Goal: Transaction & Acquisition: Purchase product/service

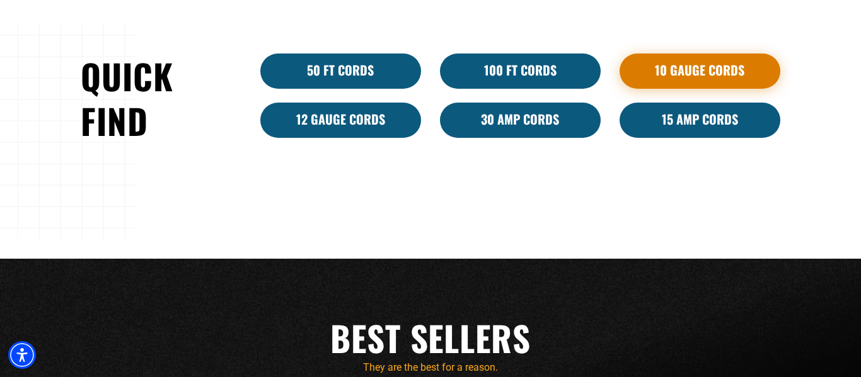
scroll to position [755, 0]
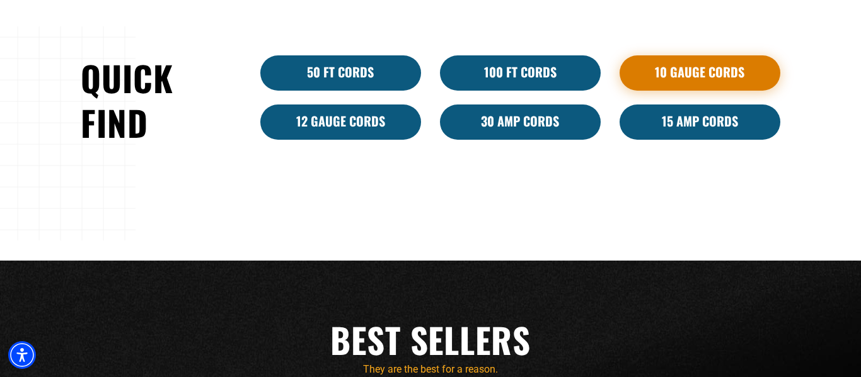
click at [700, 68] on link "10 Gauge Cords" at bounding box center [699, 72] width 161 height 35
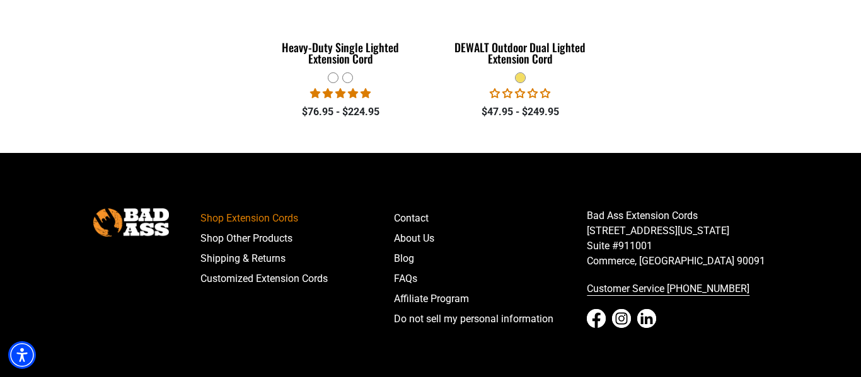
scroll to position [1378, 0]
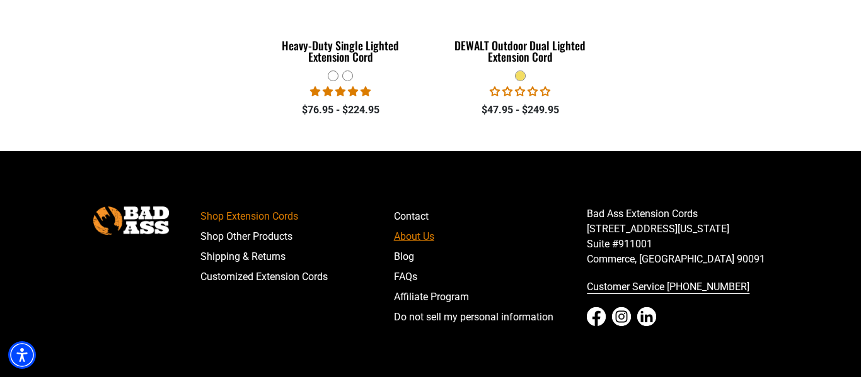
click at [418, 240] on link "About Us" at bounding box center [490, 237] width 193 height 20
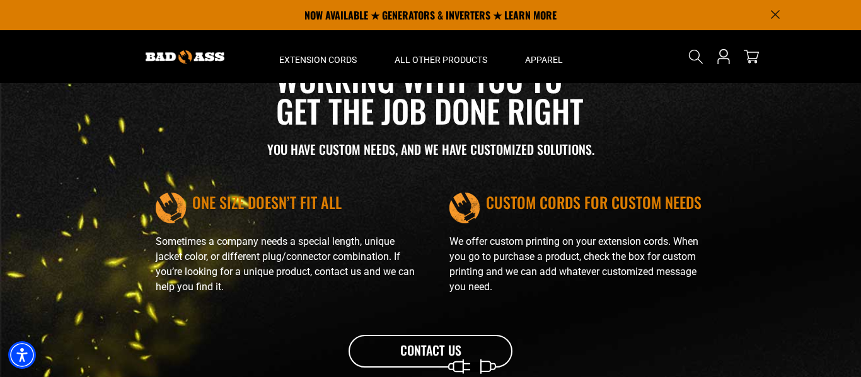
scroll to position [1315, 0]
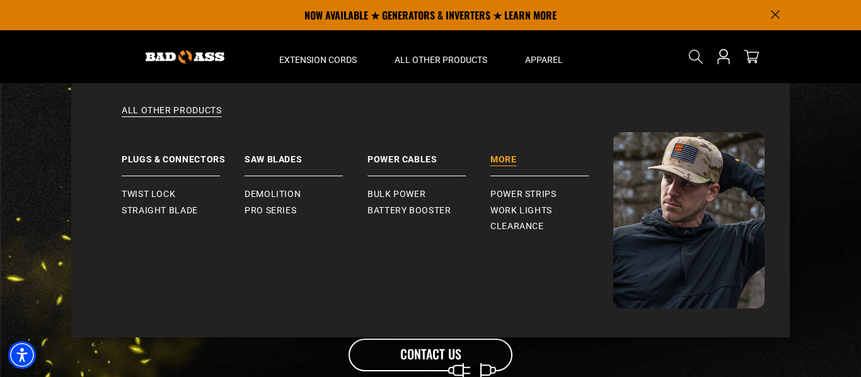
click at [510, 159] on link "More" at bounding box center [551, 154] width 123 height 44
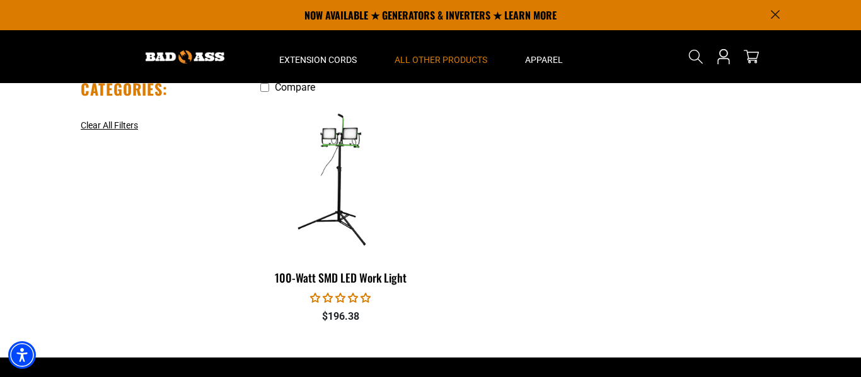
scroll to position [139, 0]
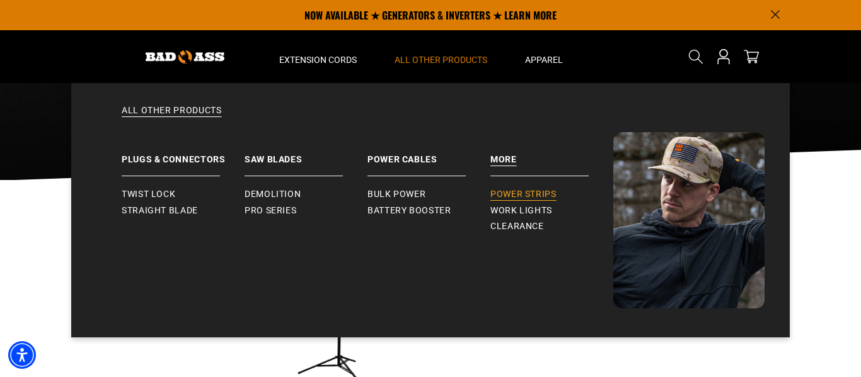
click at [527, 194] on span "Power Strips" at bounding box center [523, 194] width 66 height 11
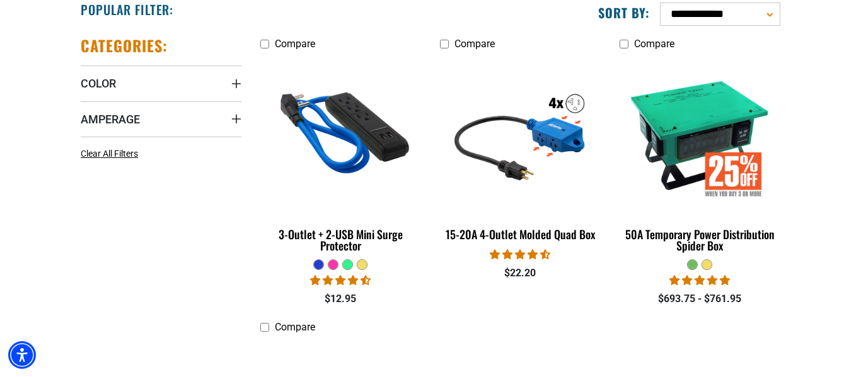
click at [363, 263] on div at bounding box center [361, 264] width 9 height 9
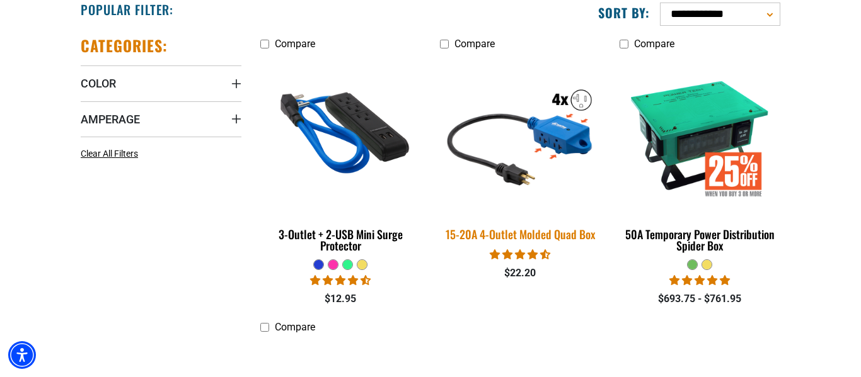
click at [491, 229] on div "15-20A 4-Outlet Molded Quad Box" at bounding box center [520, 234] width 161 height 11
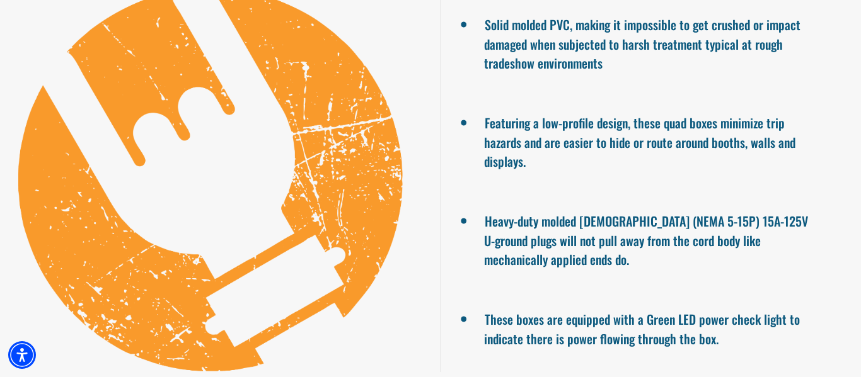
scroll to position [857, 0]
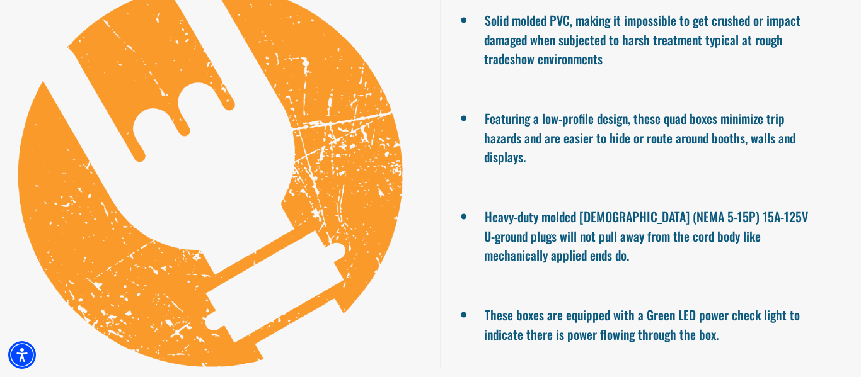
click at [860, 222] on ul "Solid molded PVC, making it impossible to get crushed or impact damaged when su…" at bounding box center [650, 176] width 421 height 384
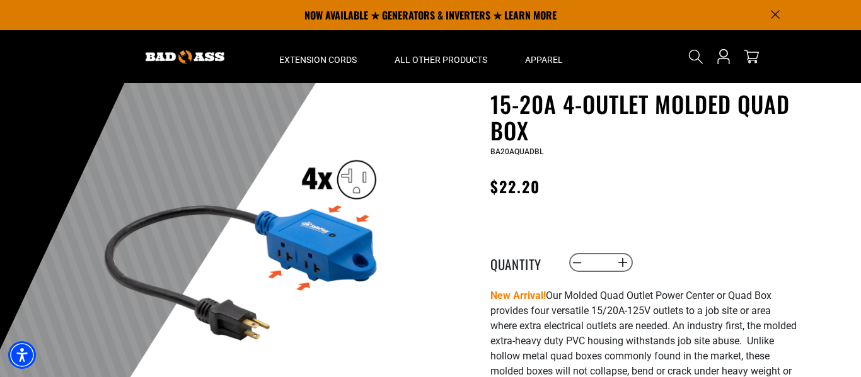
scroll to position [37, 0]
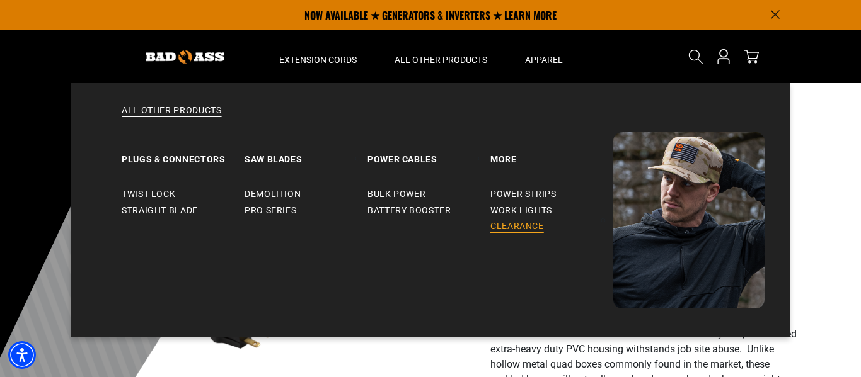
click at [528, 226] on span "Clearance" at bounding box center [517, 226] width 54 height 11
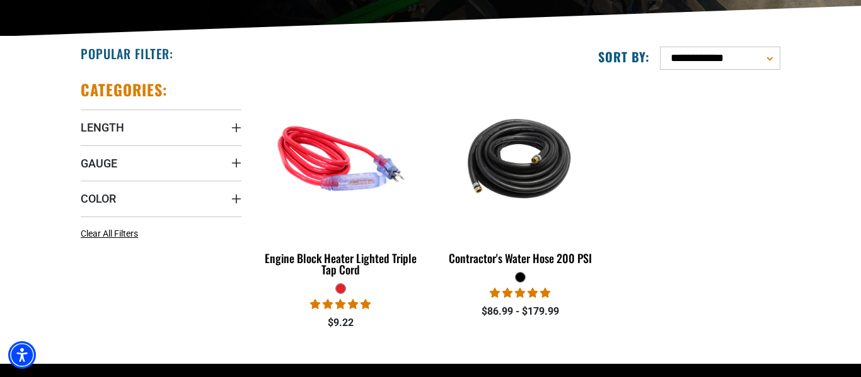
scroll to position [283, 0]
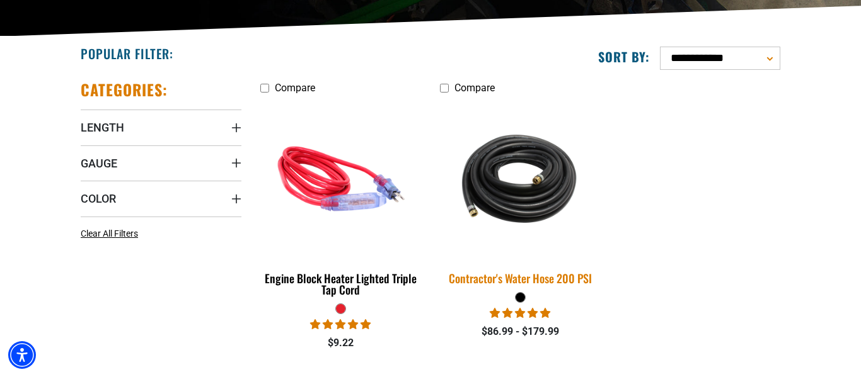
click at [544, 276] on div "Contractor's Water Hose 200 PSI" at bounding box center [520, 278] width 161 height 11
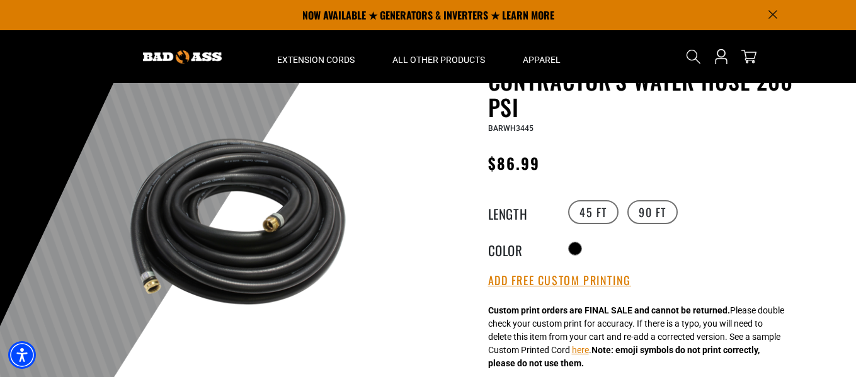
scroll to position [67, 0]
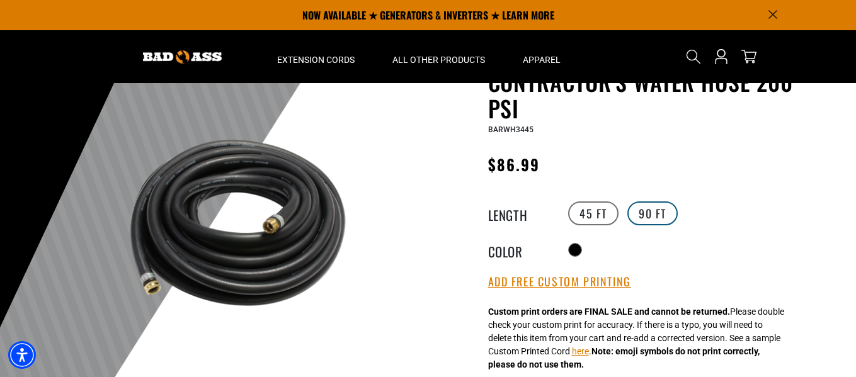
click at [650, 212] on label "90 FT" at bounding box center [653, 214] width 50 height 24
click at [580, 218] on label "45 FT" at bounding box center [593, 214] width 50 height 24
click at [644, 217] on label "90 FT" at bounding box center [653, 214] width 50 height 24
